Goal: Navigation & Orientation: Understand site structure

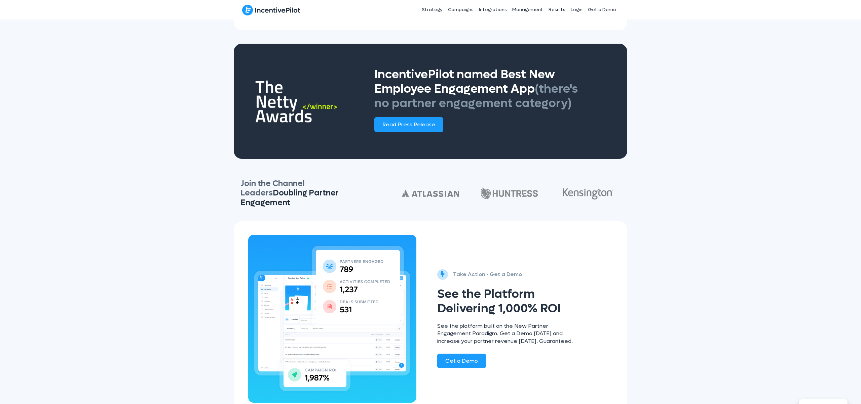
scroll to position [1160, 0]
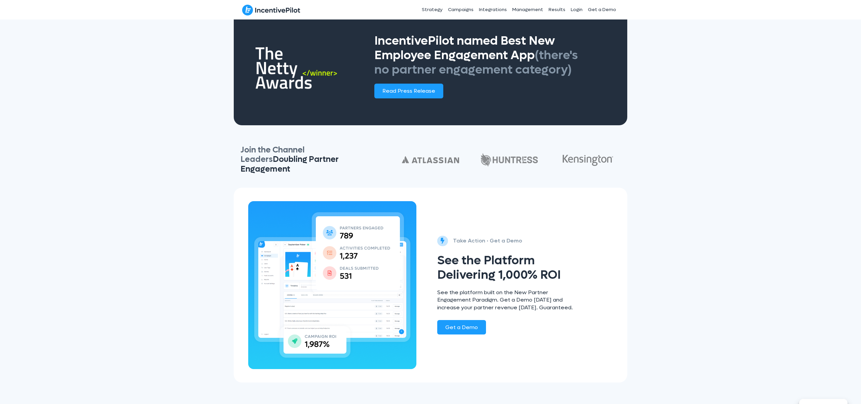
click at [513, 394] on link "Careers" at bounding box center [511, 393] width 16 height 5
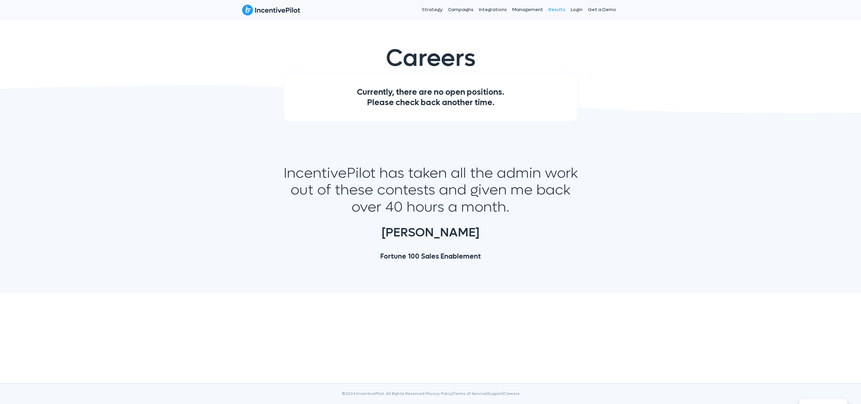
click at [559, 9] on link "Results" at bounding box center [557, 9] width 22 height 17
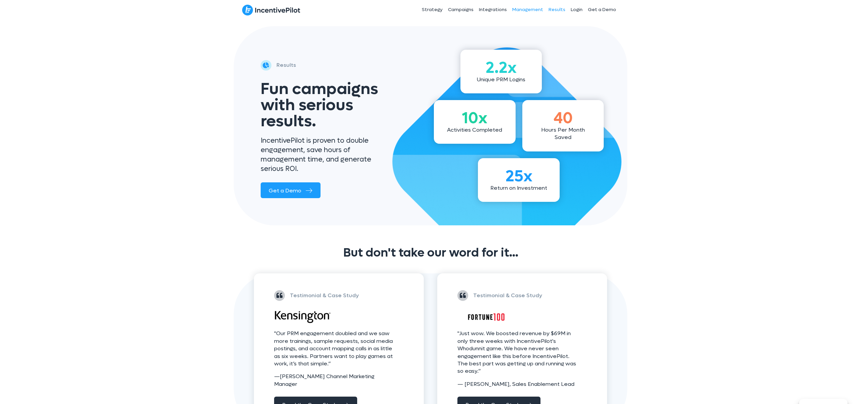
click at [532, 8] on link "Management" at bounding box center [527, 9] width 36 height 17
